Goal: Information Seeking & Learning: Find specific fact

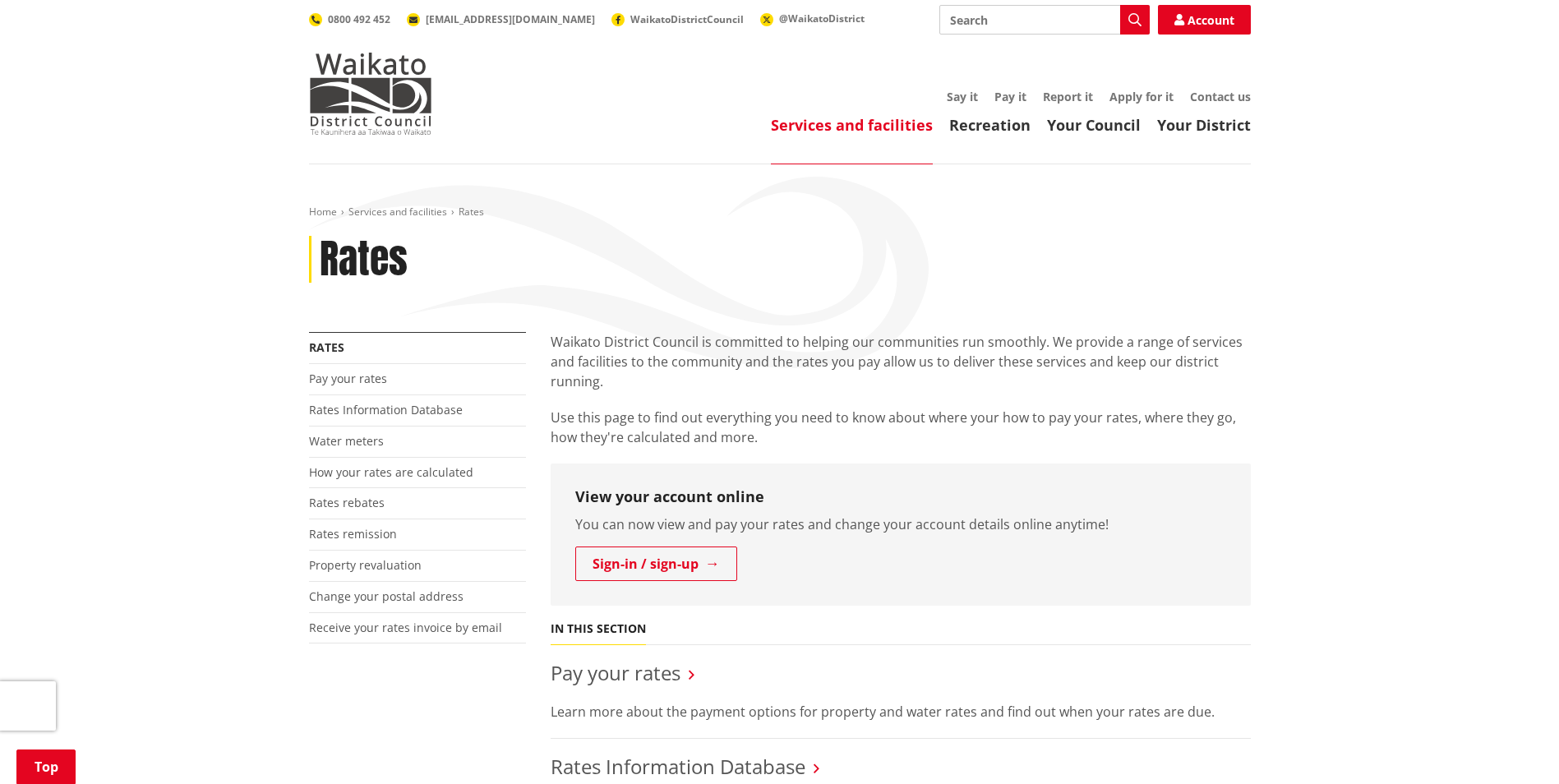
scroll to position [328, 0]
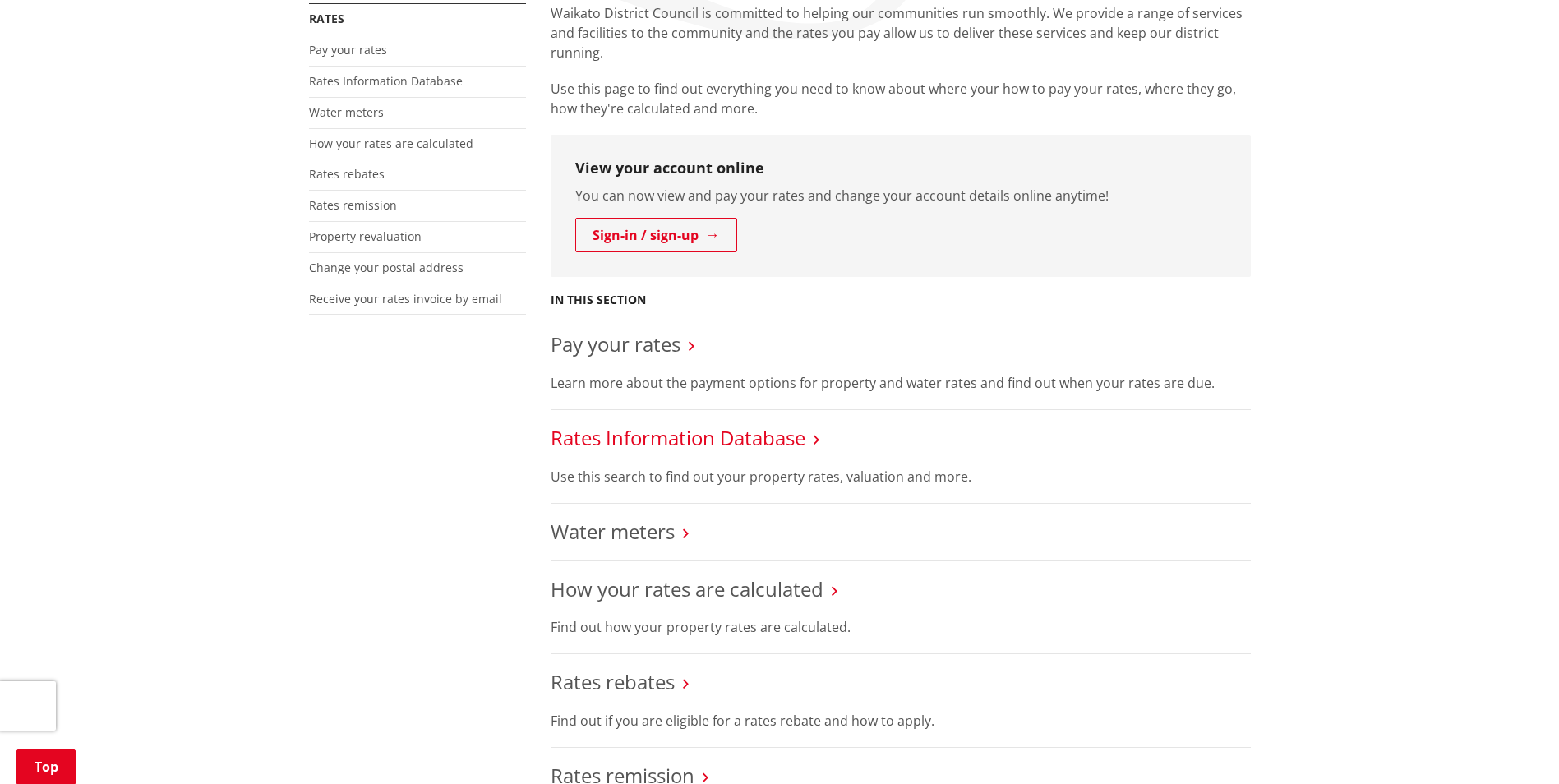
click at [670, 437] on link "Rates Information Database" at bounding box center [679, 437] width 255 height 27
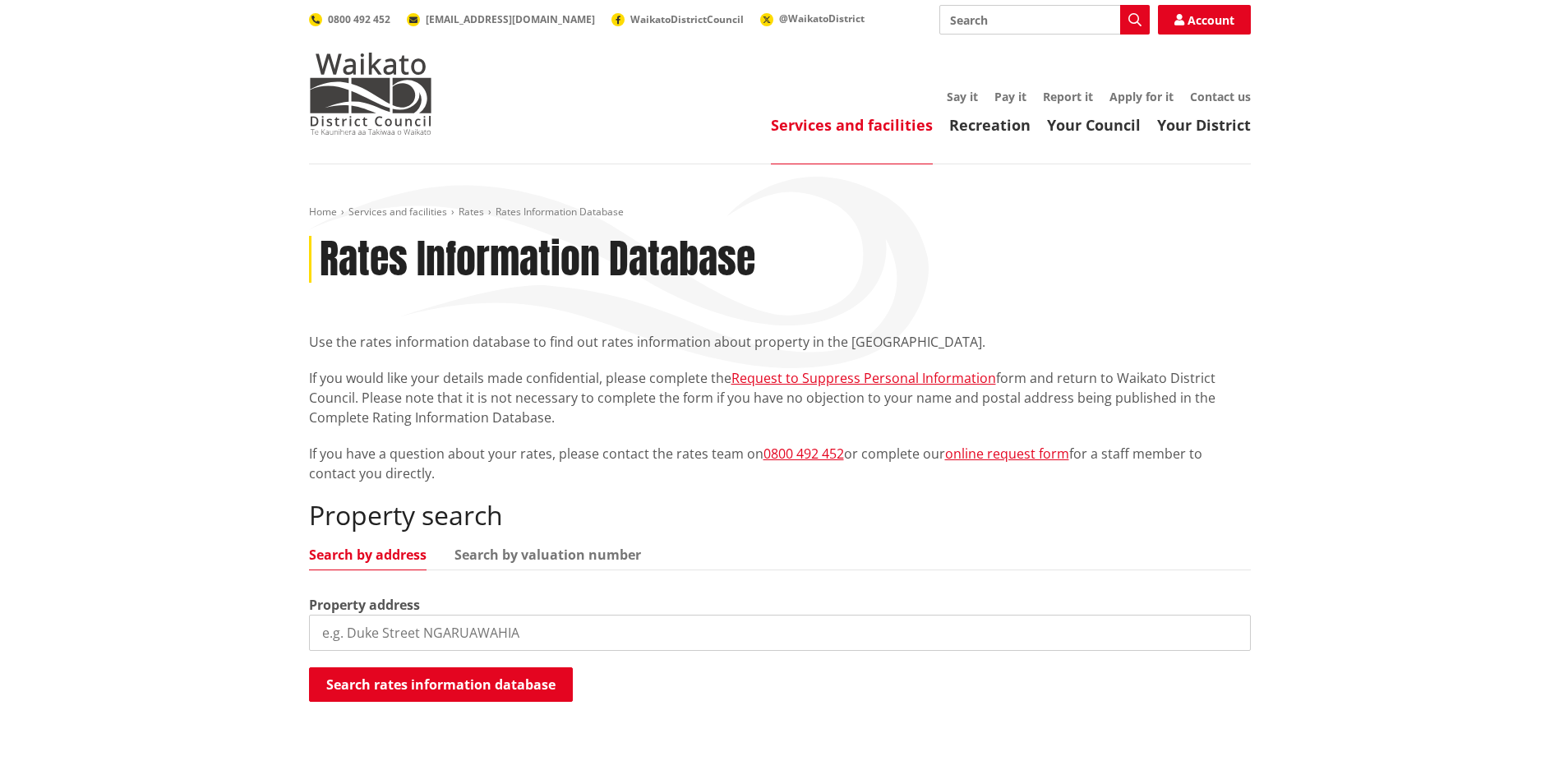
click at [404, 638] on input "search" at bounding box center [779, 632] width 942 height 36
click at [424, 678] on button "Search rates information database" at bounding box center [441, 684] width 264 height 34
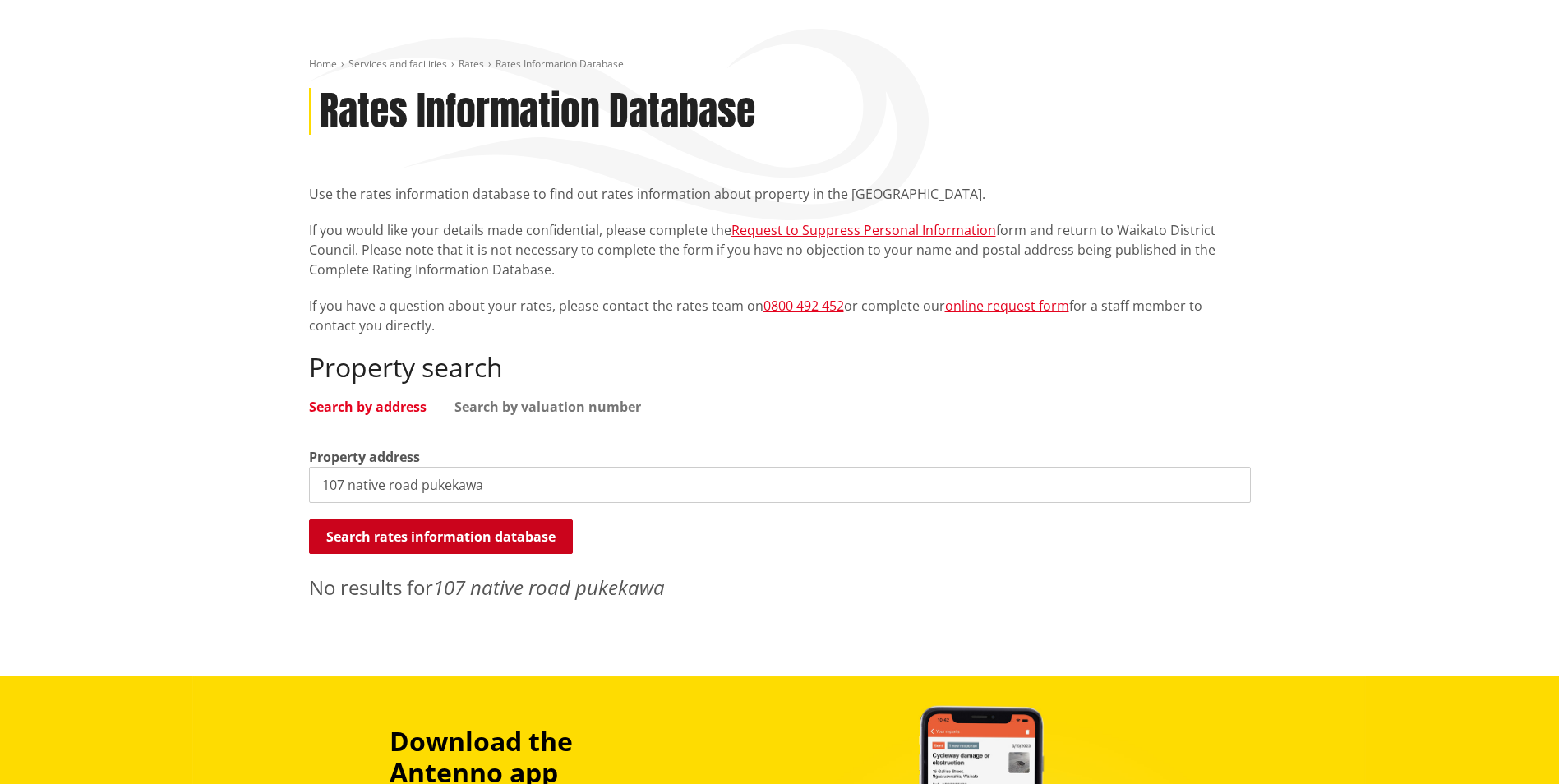
scroll to position [164, 0]
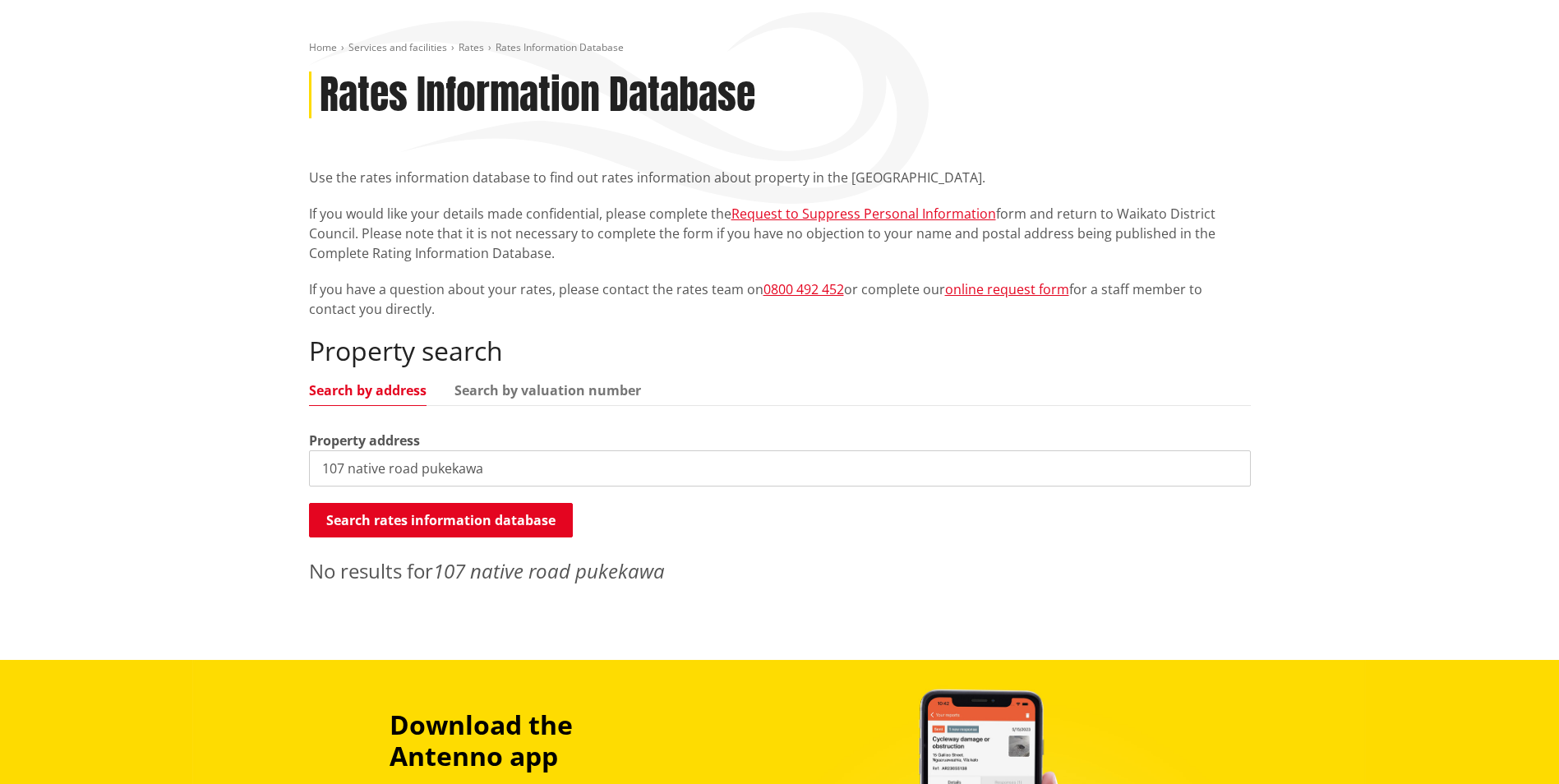
drag, startPoint x: 504, startPoint y: 473, endPoint x: 439, endPoint y: 473, distance: 65.0
click at [438, 472] on input "107 native road pukekawa" at bounding box center [779, 468] width 942 height 36
type input "[STREET_ADDRESS]"
click at [483, 538] on div "Search rates information database Searching..." at bounding box center [779, 520] width 942 height 37
click at [484, 522] on button "Search rates information database" at bounding box center [441, 519] width 264 height 34
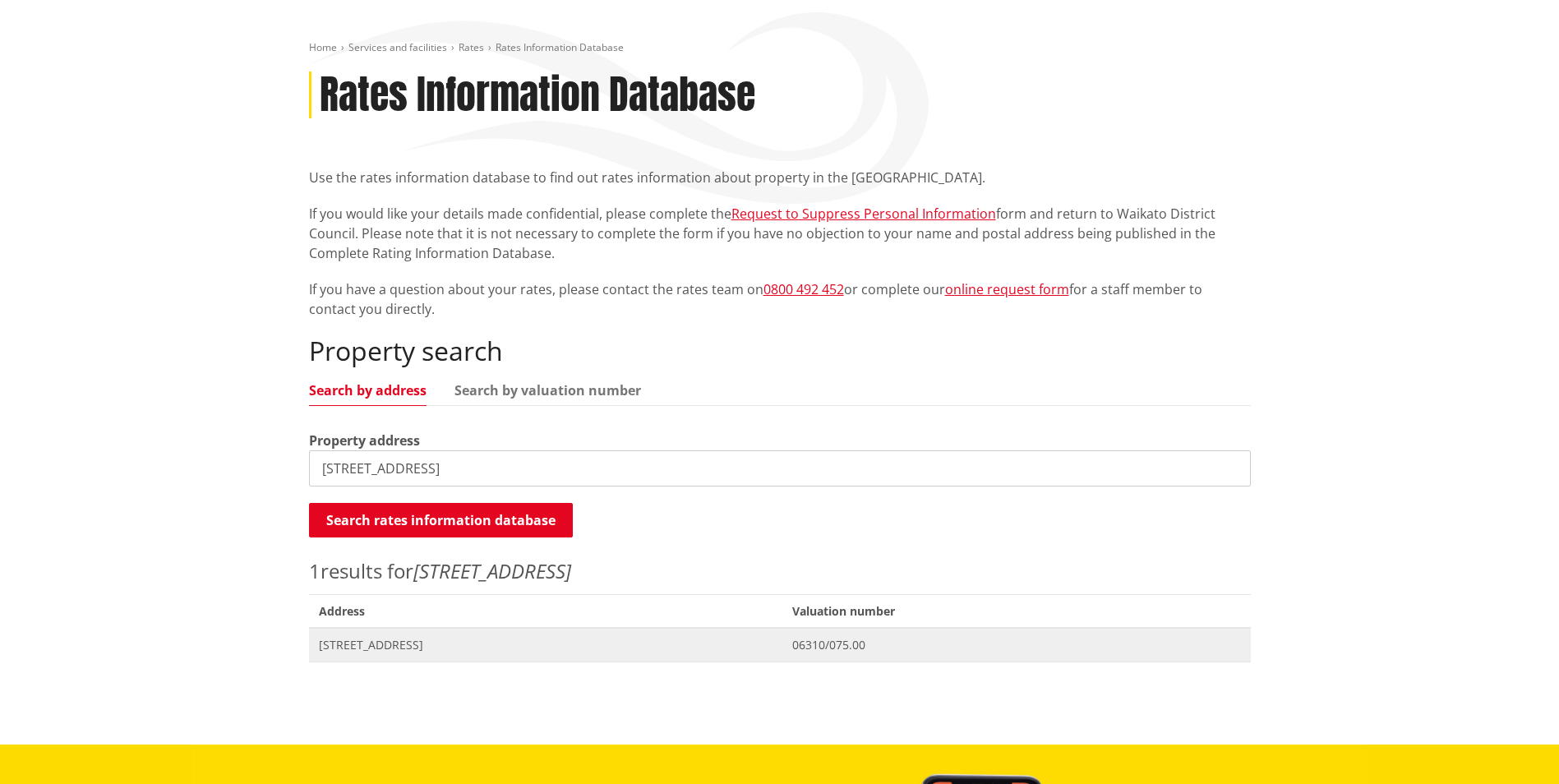
click at [381, 647] on span "[STREET_ADDRESS]" at bounding box center [546, 645] width 454 height 16
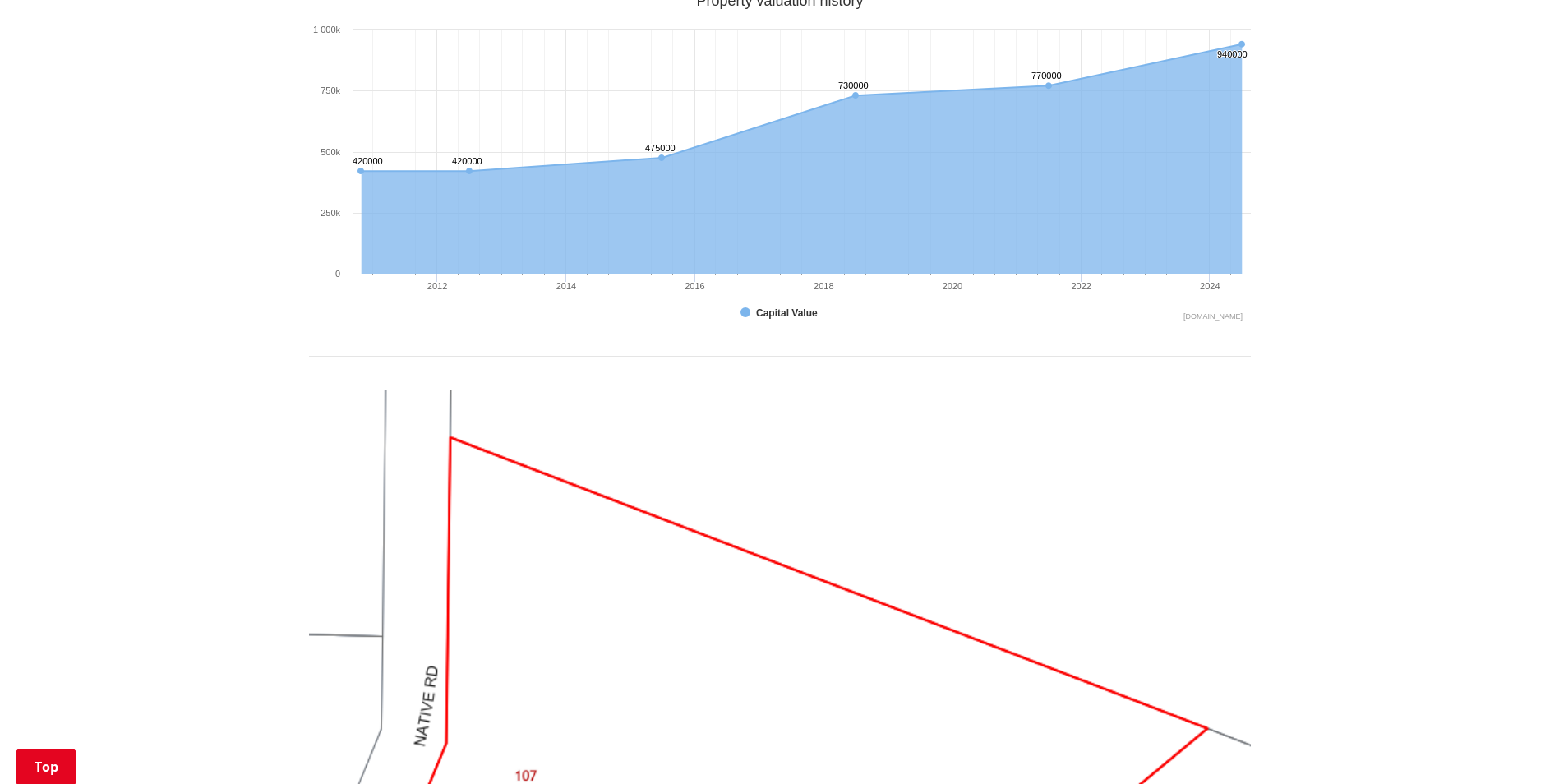
scroll to position [575, 0]
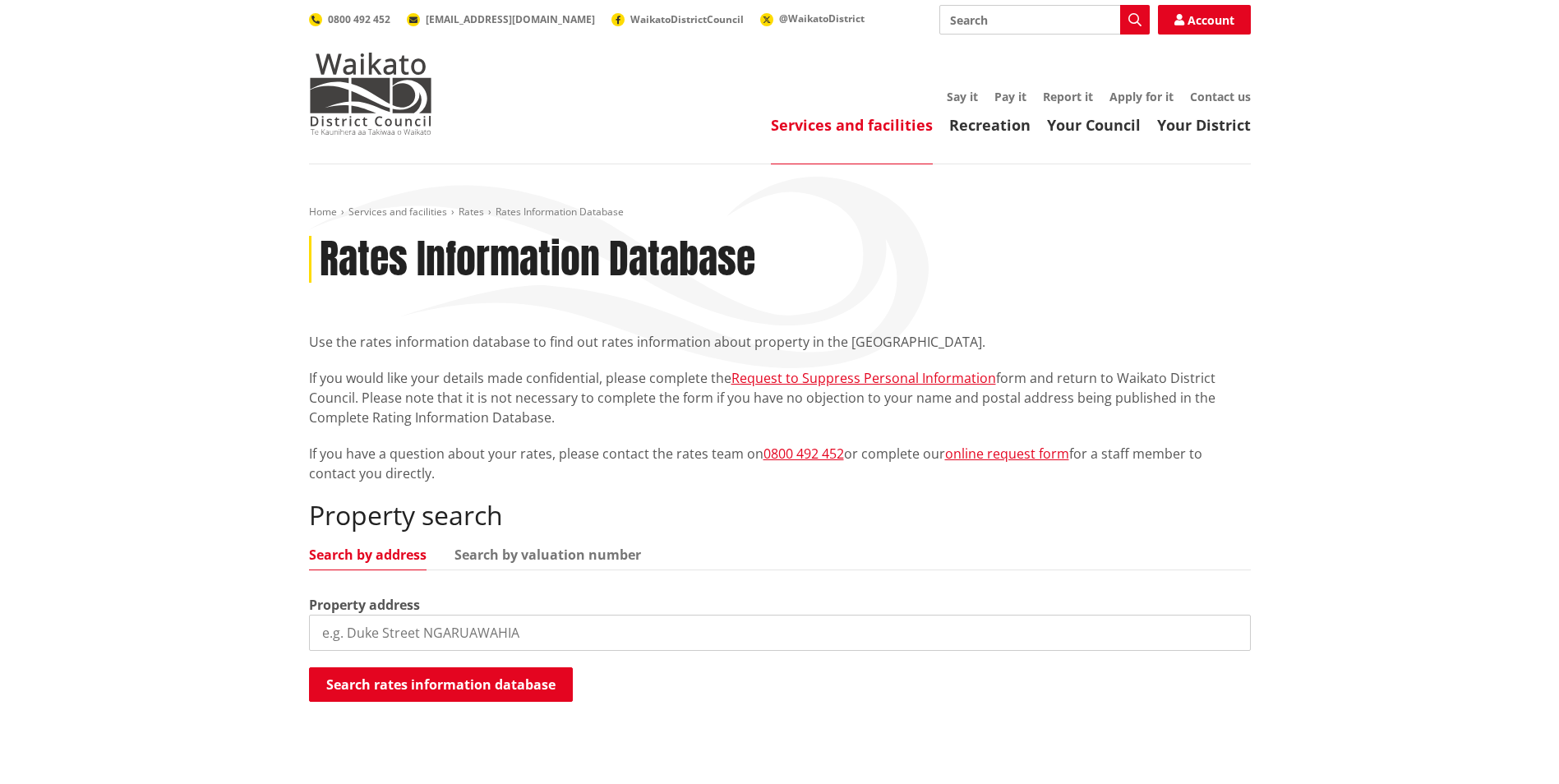
scroll to position [164, 0]
